Goal: Information Seeking & Learning: Learn about a topic

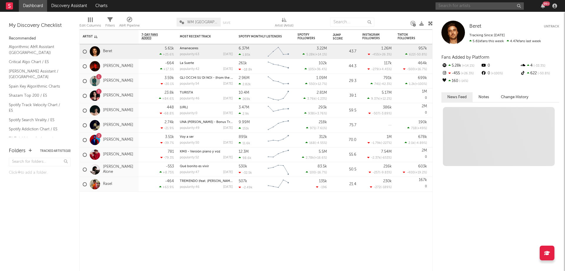
click at [450, 7] on input "text" at bounding box center [480, 5] width 88 height 7
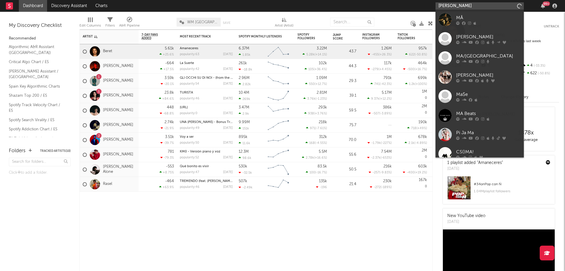
type input "[PERSON_NAME]"
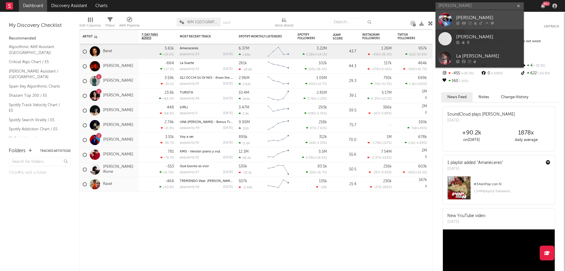
click at [457, 19] on div "[PERSON_NAME]" at bounding box center [488, 17] width 65 height 7
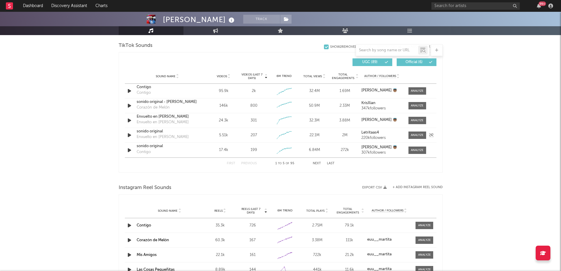
select select "6m"
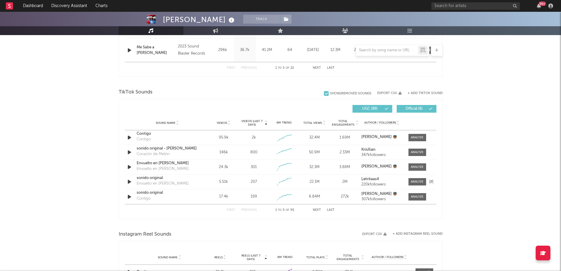
scroll to position [397, 0]
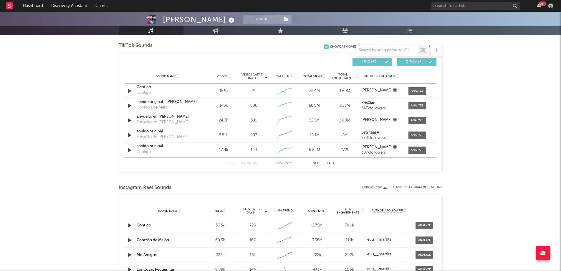
click at [315, 163] on button "Next" at bounding box center [317, 163] width 8 height 3
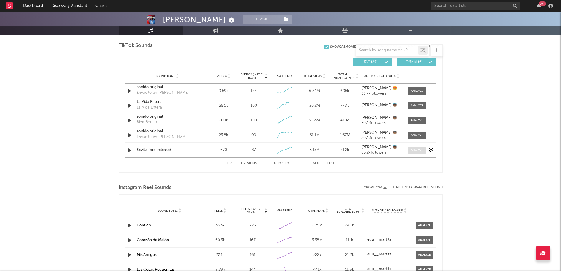
click at [421, 148] on div at bounding box center [417, 150] width 13 height 4
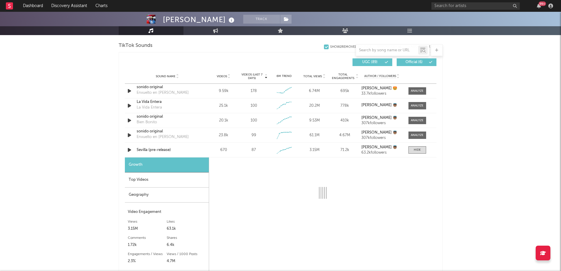
select select "1w"
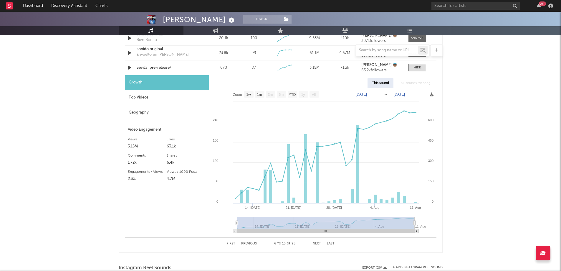
scroll to position [479, 0]
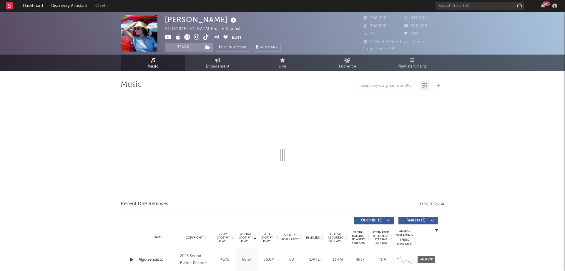
select select "6m"
